Goal: Find specific page/section: Find specific page/section

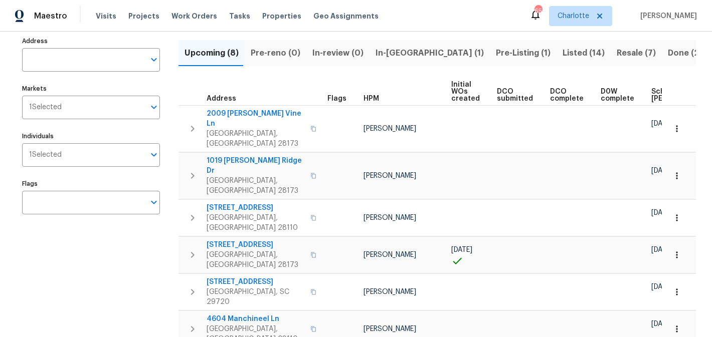
scroll to position [105, 0]
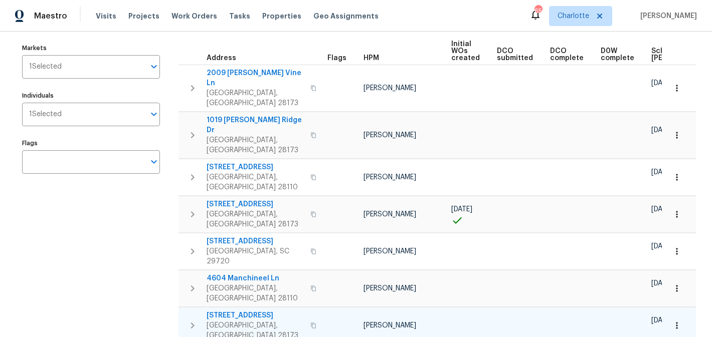
click at [234, 311] on span "1636 Ridge Haven Rd" at bounding box center [256, 316] width 98 height 10
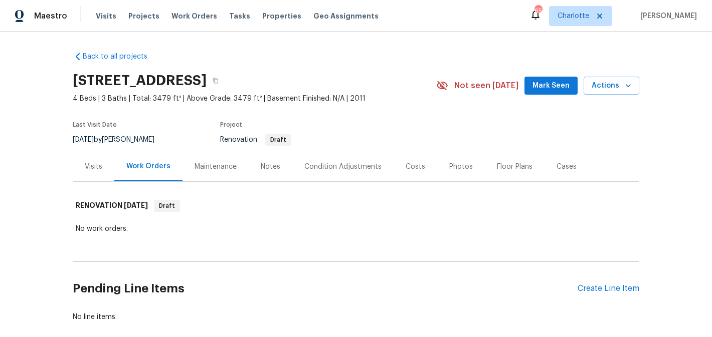
click at [338, 166] on div "Condition Adjustments" at bounding box center [342, 167] width 77 height 10
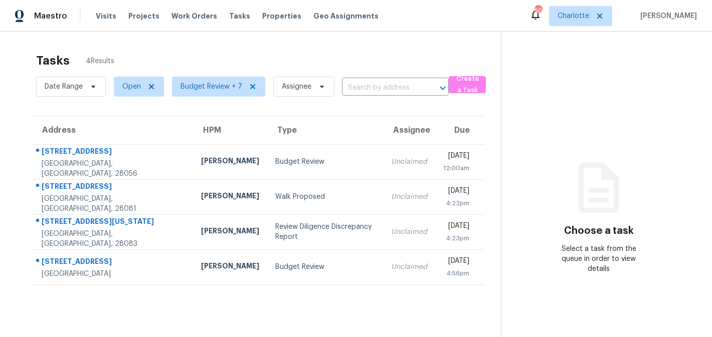
scroll to position [32, 0]
